Goal: Task Accomplishment & Management: Use online tool/utility

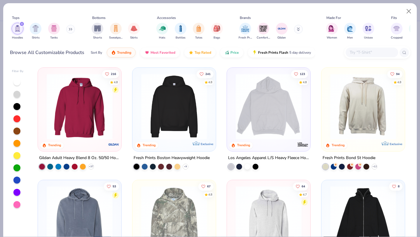
click at [19, 27] on img "filter for Hoodies" at bounding box center [17, 28] width 6 height 7
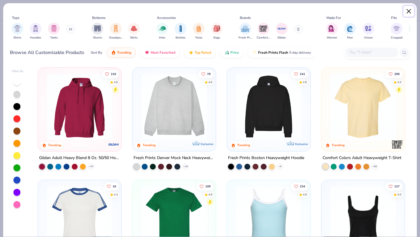
click at [411, 12] on button "Close" at bounding box center [409, 11] width 11 height 11
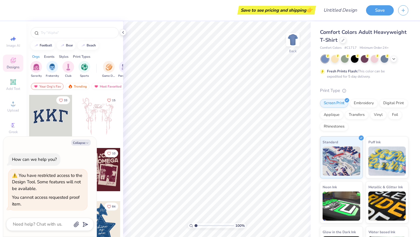
click at [53, 112] on div at bounding box center [50, 116] width 43 height 43
click at [379, 13] on button "Save" at bounding box center [380, 9] width 28 height 10
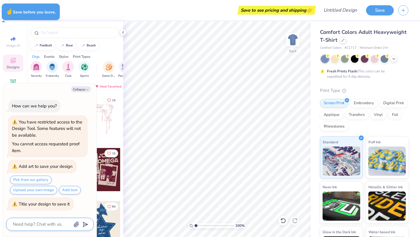
type textarea "x"
